Goal: Information Seeking & Learning: Learn about a topic

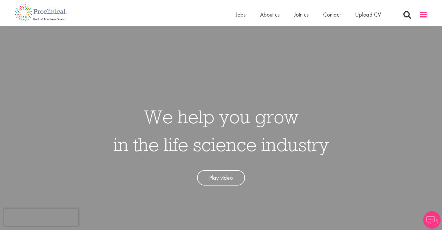
click at [423, 17] on span at bounding box center [423, 14] width 9 height 9
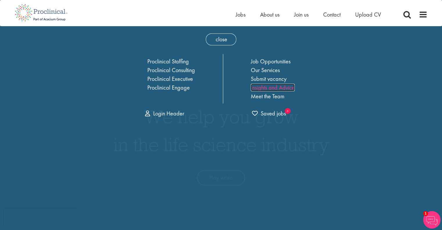
click at [267, 90] on link "Insights and Advice" at bounding box center [273, 88] width 44 height 8
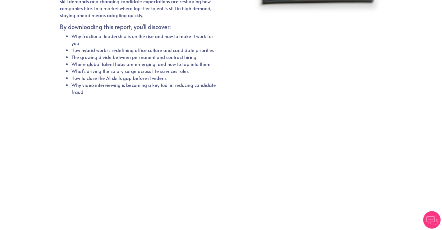
scroll to position [129, 0]
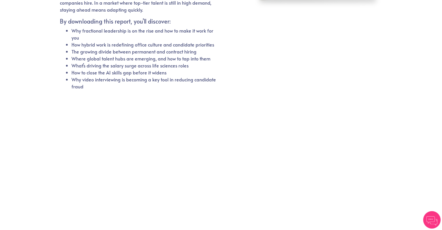
drag, startPoint x: 446, startPoint y: 43, endPoint x: 439, endPoint y: 106, distance: 63.7
click at [439, 106] on html "7 trends changing the future of hiring in life sciences Expert insights on the …" at bounding box center [221, 94] width 442 height 447
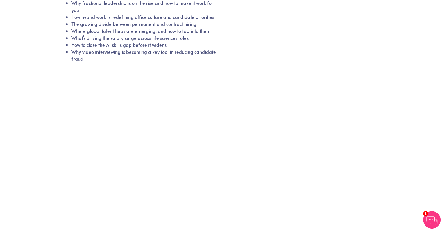
click at [56, 166] on div "7 trends changing the future of hiring in life sciences Expert insights on the …" at bounding box center [221, 51] width 331 height 357
click at [288, 114] on div at bounding box center [221, 136] width 323 height 135
